Goal: Information Seeking & Learning: Learn about a topic

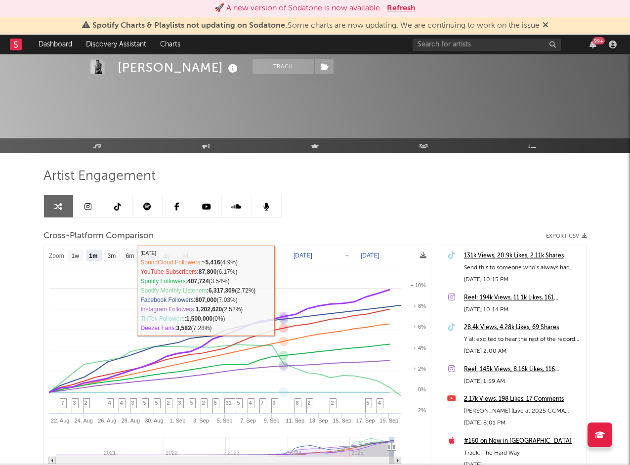
select select "1m"
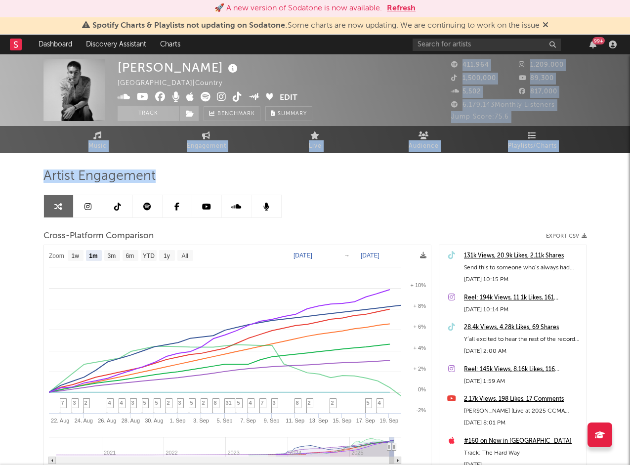
drag, startPoint x: 629, startPoint y: 68, endPoint x: 553, endPoint y: 225, distance: 175.0
click at [553, 225] on div "Cameron Whitcomb Canada | Country Edit Track Benchmark Summary 411,964 1,209,00…" at bounding box center [315, 313] width 630 height 519
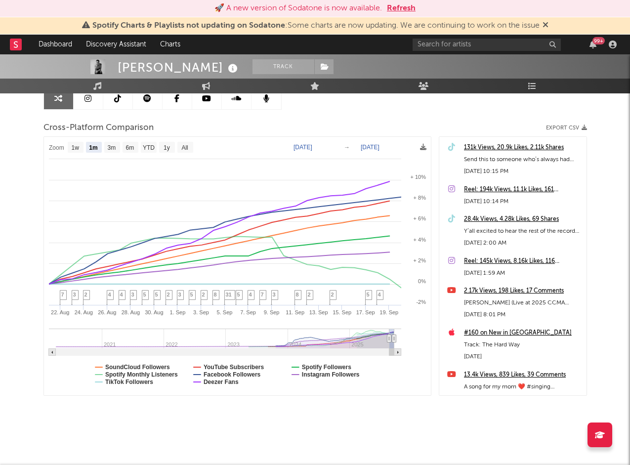
drag, startPoint x: 628, startPoint y: 420, endPoint x: 627, endPoint y: 413, distance: 6.9
click at [627, 418] on div "Cameron Whitcomb Track Canada | Country Edit Track Benchmark Summary 411,964 1,…" at bounding box center [315, 205] width 630 height 519
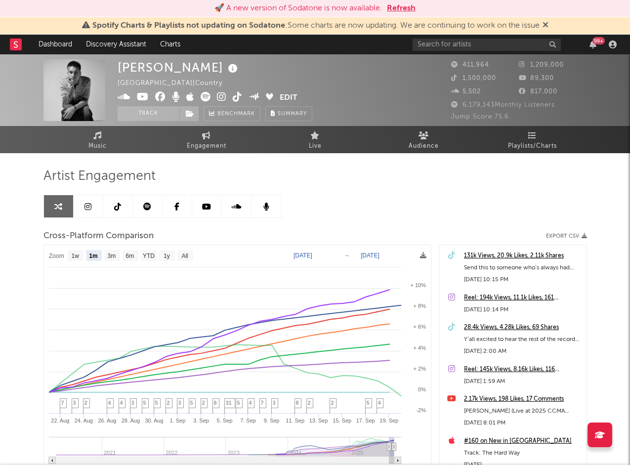
click at [67, 157] on div "Artist Engagement Cross-Platform Comparison Export CSV Zoom 1w 1m 3m 6m YTD 1y …" at bounding box center [314, 348] width 543 height 390
click at [83, 144] on link "Music" at bounding box center [97, 139] width 109 height 27
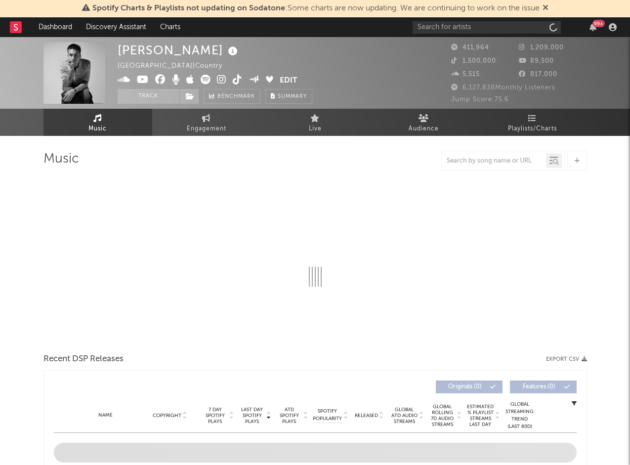
select select "6m"
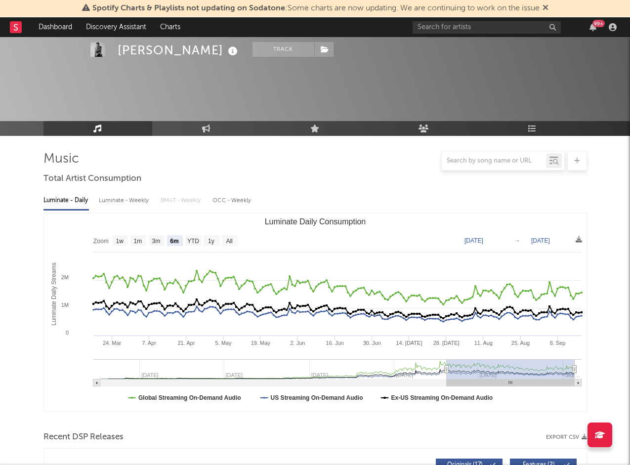
scroll to position [587, 0]
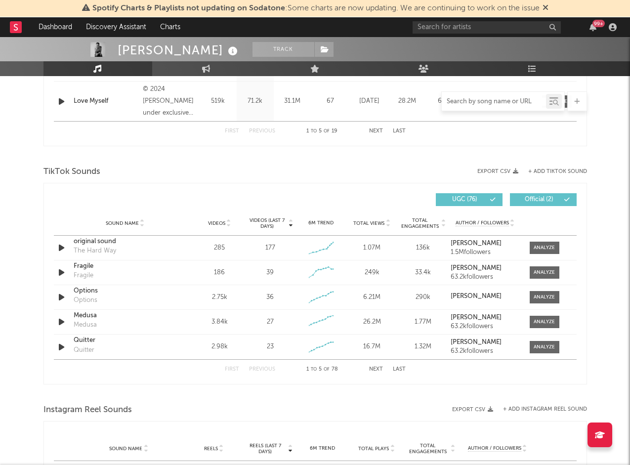
click at [486, 101] on input "text" at bounding box center [494, 102] width 104 height 8
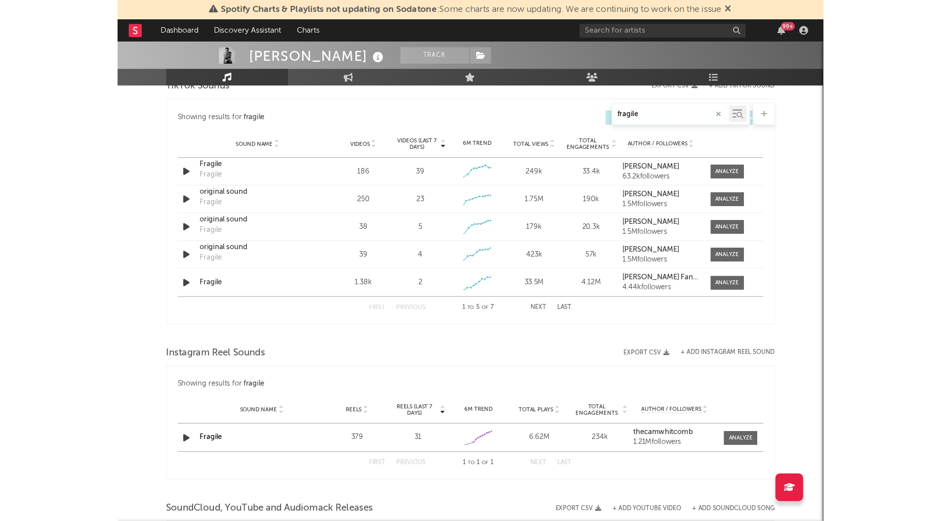
scroll to position [521, 0]
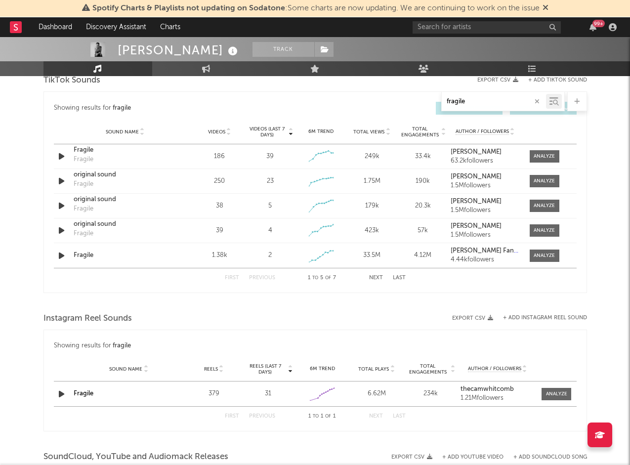
type input "fragile"
click at [379, 131] on span "Total Views" at bounding box center [368, 132] width 31 height 6
click at [537, 159] on div at bounding box center [544, 156] width 21 height 7
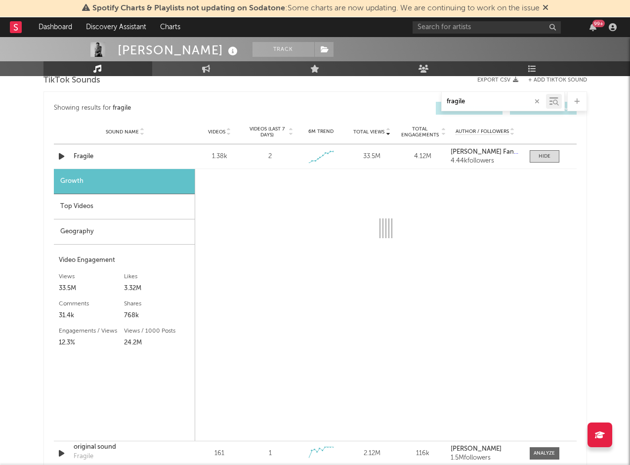
select select "1w"
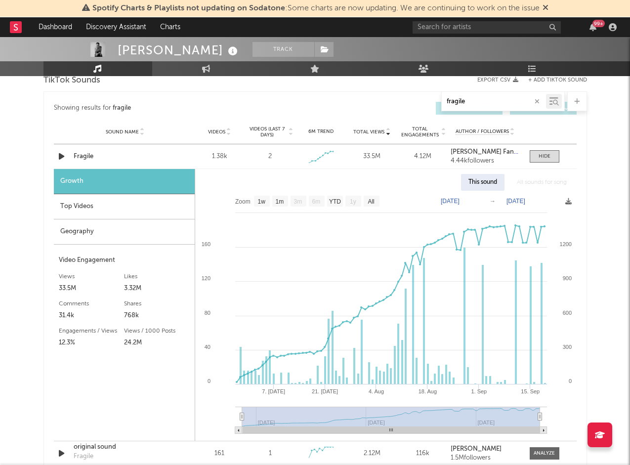
click at [118, 204] on div "Top Videos" at bounding box center [124, 206] width 141 height 25
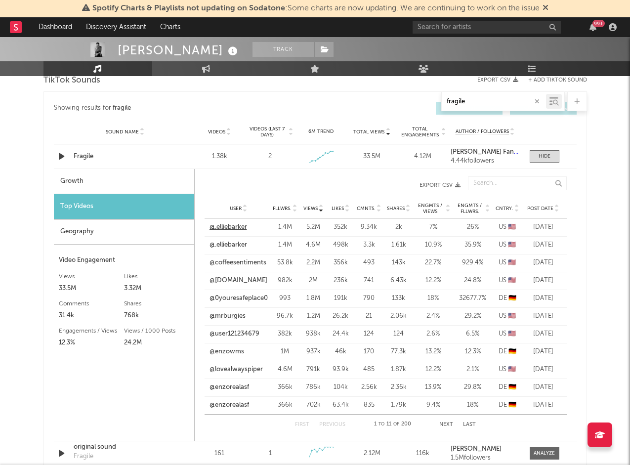
click at [237, 228] on link "@.elliebarker" at bounding box center [228, 227] width 38 height 10
click at [236, 247] on link "@.elliebarker" at bounding box center [228, 245] width 38 height 10
click at [249, 261] on link "@coffeesentiments" at bounding box center [237, 263] width 57 height 10
click at [244, 281] on link "@[DOMAIN_NAME]" at bounding box center [238, 281] width 58 height 10
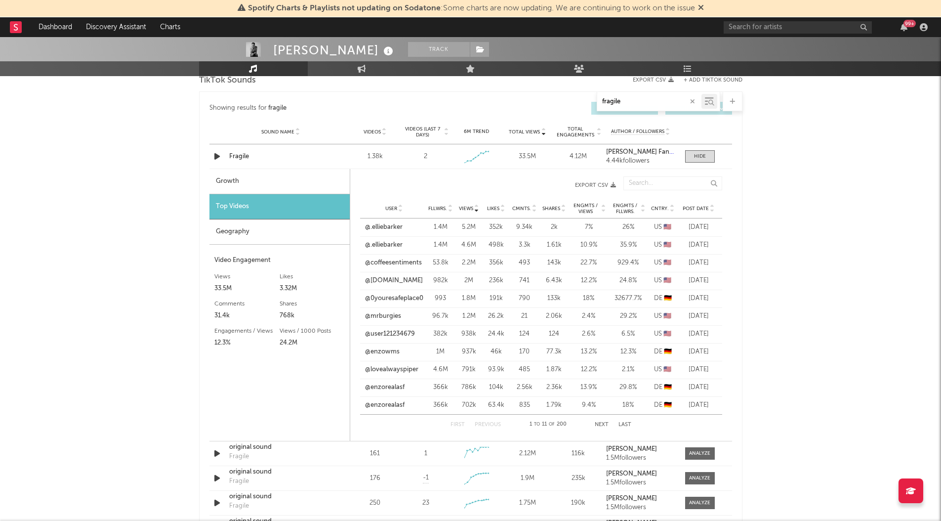
click at [95, 114] on div "[PERSON_NAME] Track [GEOGRAPHIC_DATA] | Country Edit Track Benchmark Summary 41…" at bounding box center [470, 261] width 941 height 1490
